Goal: Navigation & Orientation: Find specific page/section

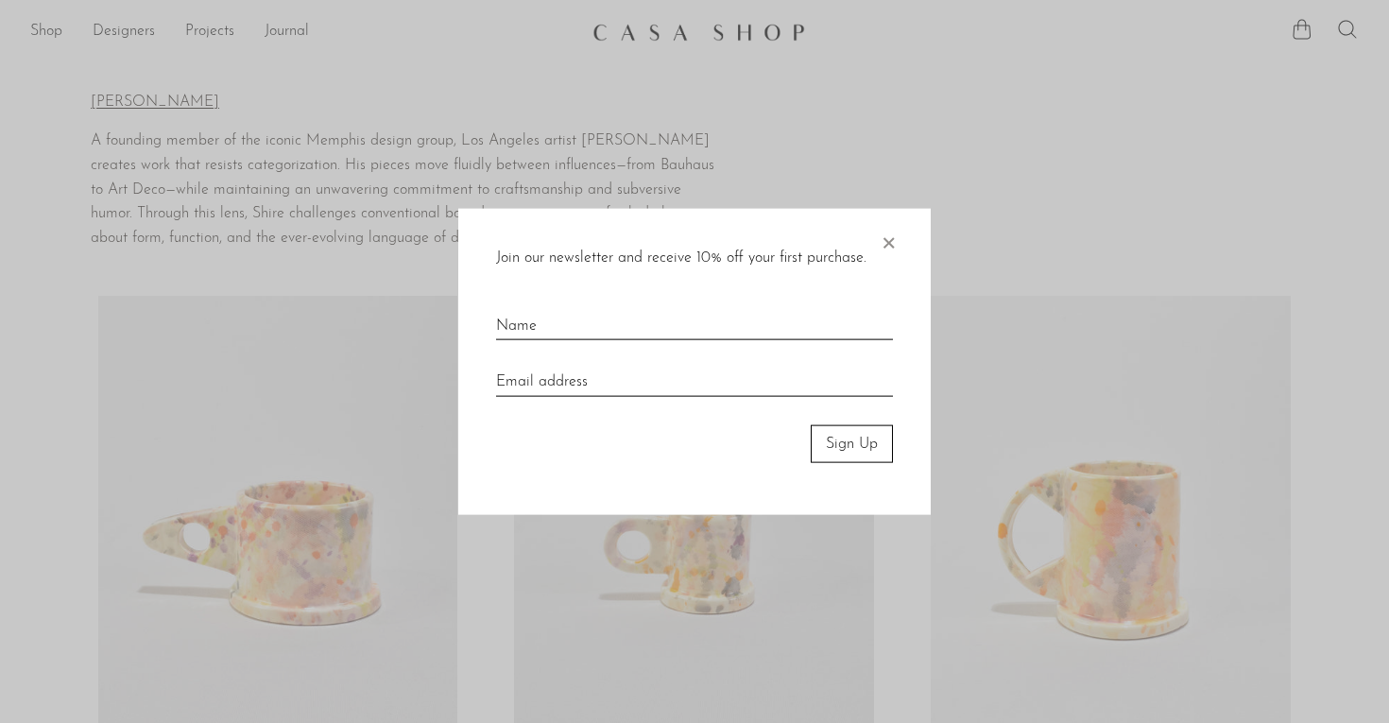
click at [890, 234] on span "×" at bounding box center [888, 238] width 19 height 60
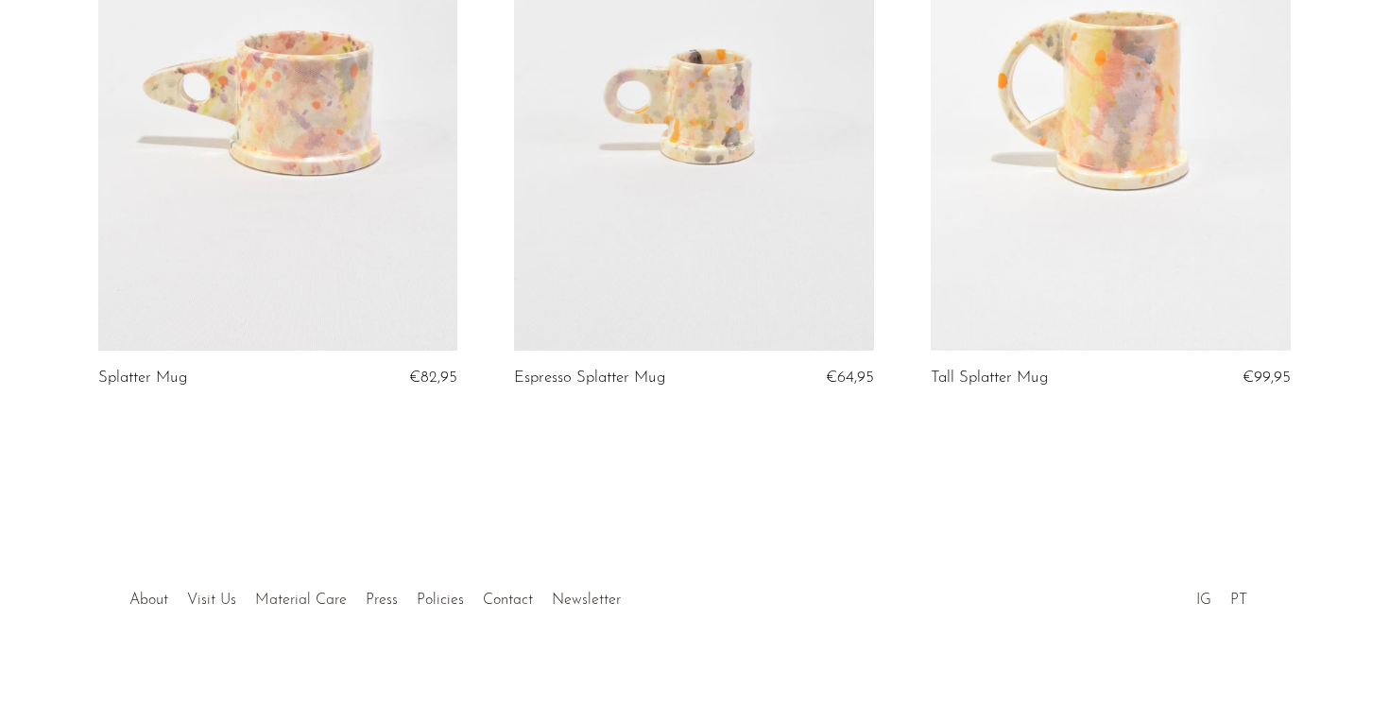
scroll to position [449, 0]
click at [228, 593] on link "Visit Us" at bounding box center [211, 600] width 49 height 15
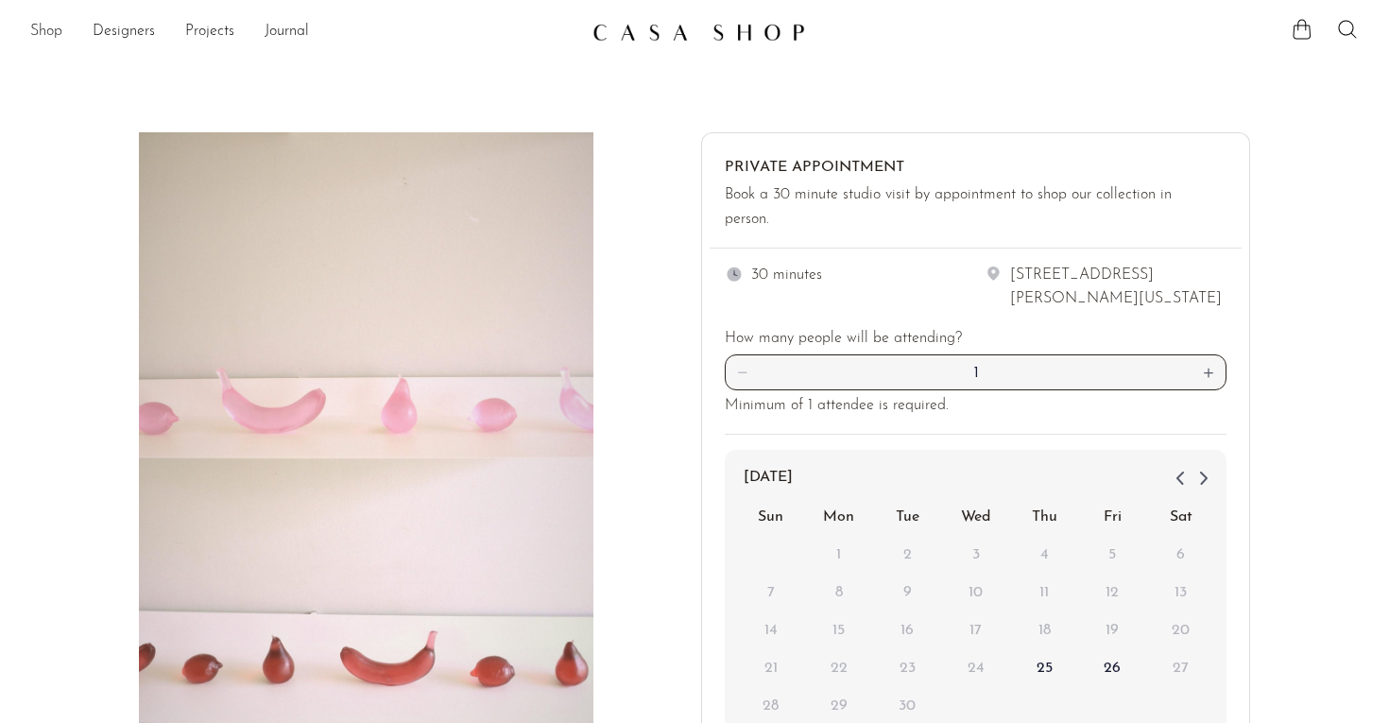
click at [39, 30] on link "Shop" at bounding box center [46, 32] width 32 height 25
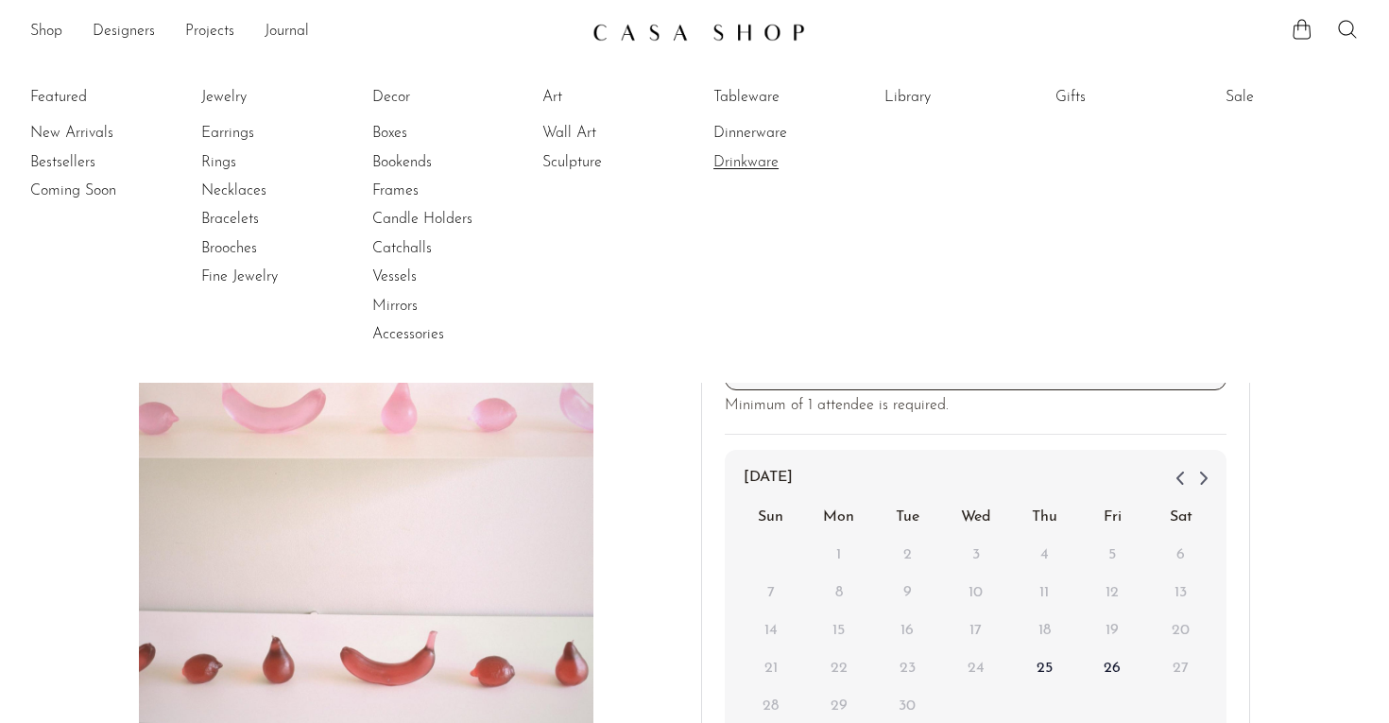
click at [770, 168] on link "Drinkware" at bounding box center [784, 162] width 142 height 21
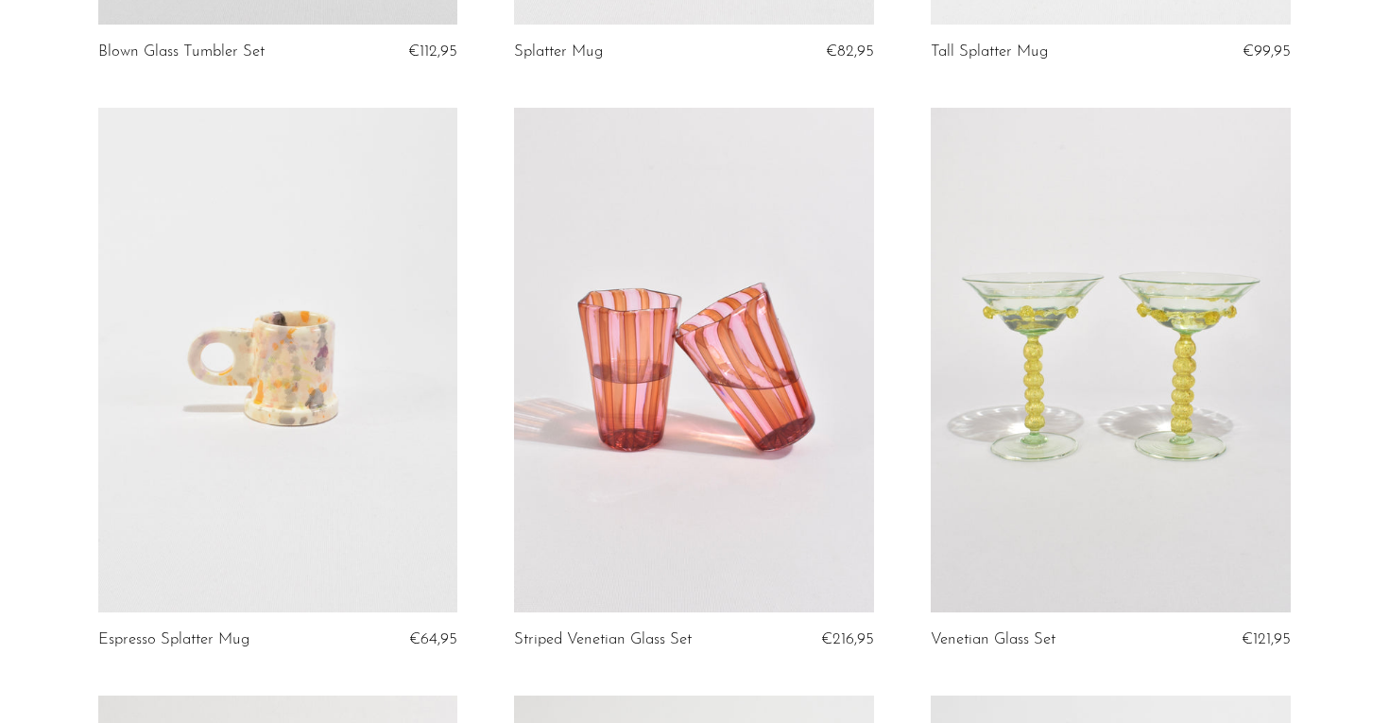
scroll to position [1426, 0]
